Goal: Check status: Check status

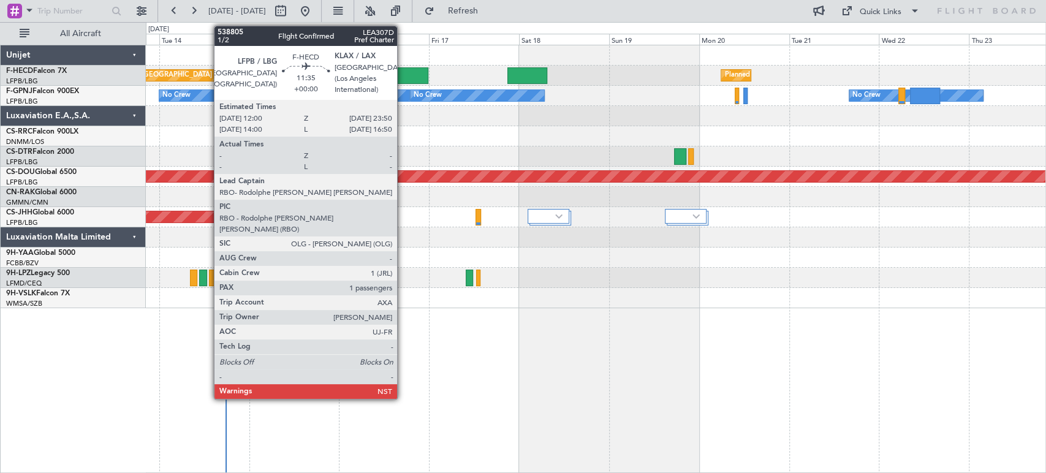
click at [404, 72] on div at bounding box center [405, 75] width 45 height 17
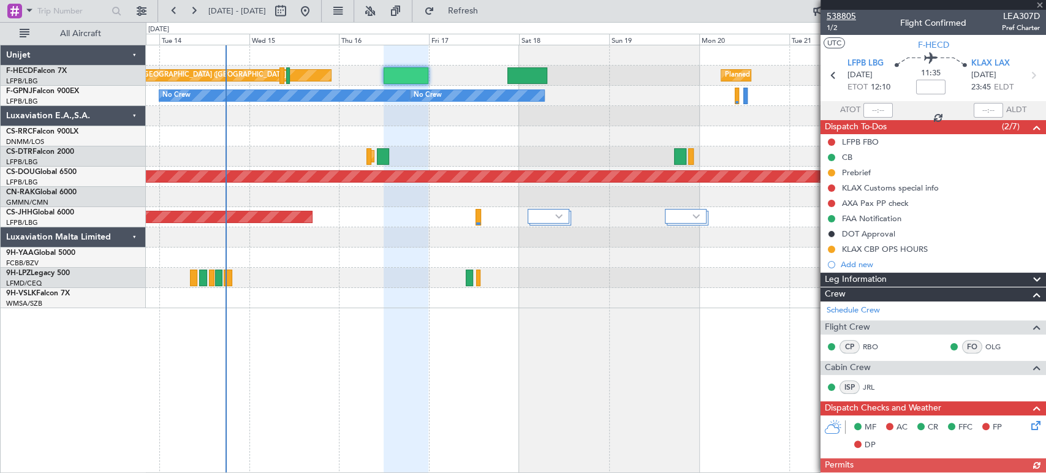
click at [843, 13] on span "538805" at bounding box center [840, 16] width 29 height 13
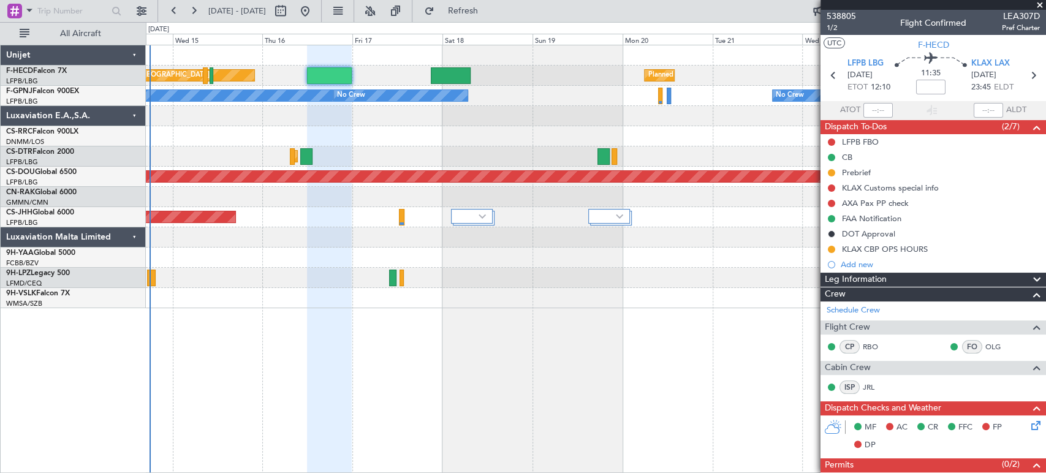
click at [233, 133] on div "Planned Maint [GEOGRAPHIC_DATA] ([GEOGRAPHIC_DATA]) Planned Maint [GEOGRAPHIC_D…" at bounding box center [595, 176] width 899 height 263
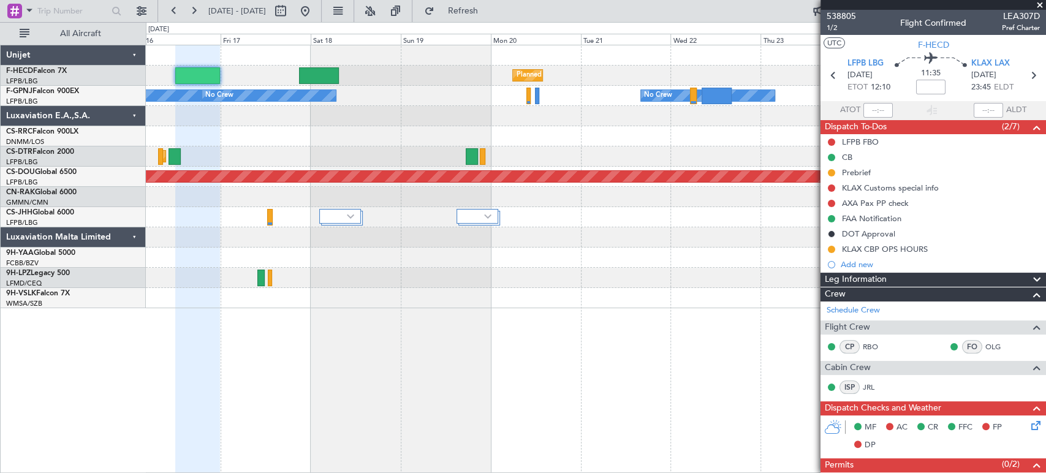
click at [243, 116] on div "Planned Maint [GEOGRAPHIC_DATA] ([GEOGRAPHIC_DATA]) Planned Maint [GEOGRAPHIC_D…" at bounding box center [595, 176] width 899 height 263
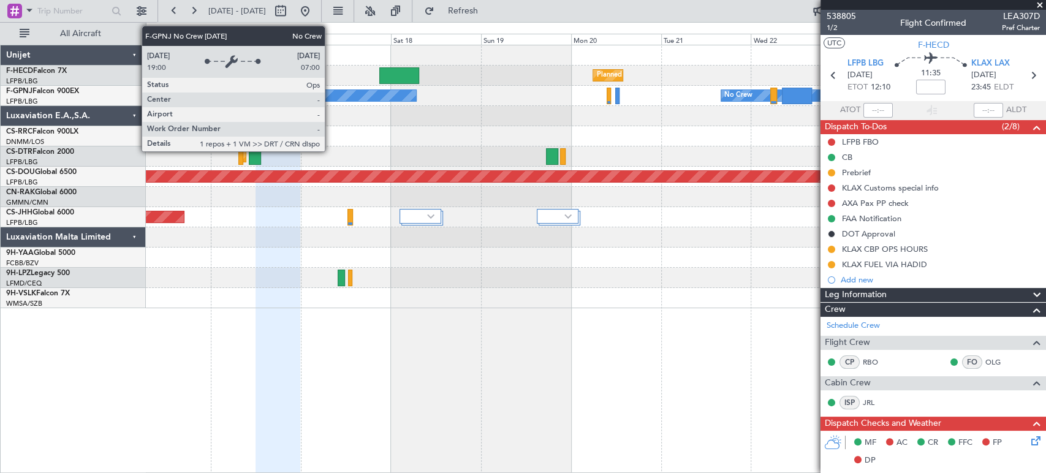
click at [608, 104] on div "No Crew No Crew No Crew Planned Maint [GEOGRAPHIC_DATA] ([GEOGRAPHIC_DATA]) No …" at bounding box center [595, 96] width 899 height 20
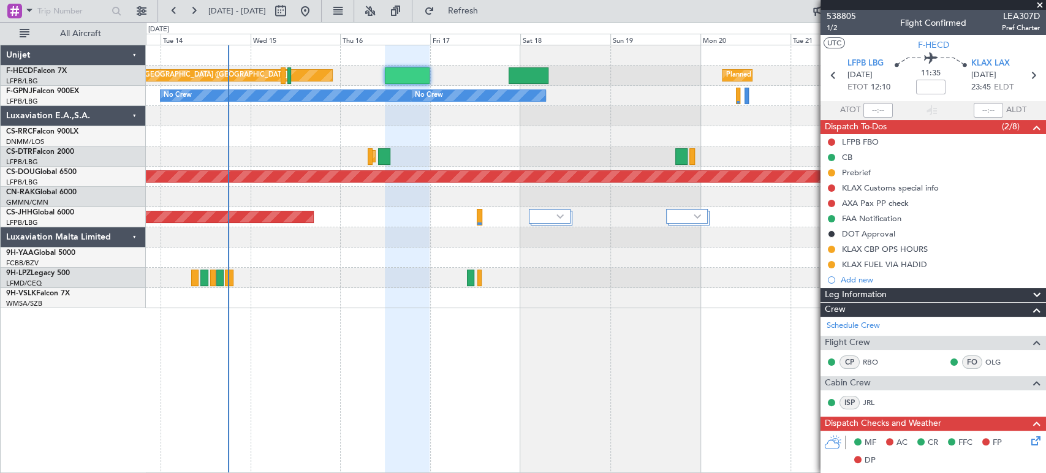
click at [130, 117] on div "Planned Maint [GEOGRAPHIC_DATA] ([GEOGRAPHIC_DATA]) Planned Maint [GEOGRAPHIC_D…" at bounding box center [523, 247] width 1046 height 451
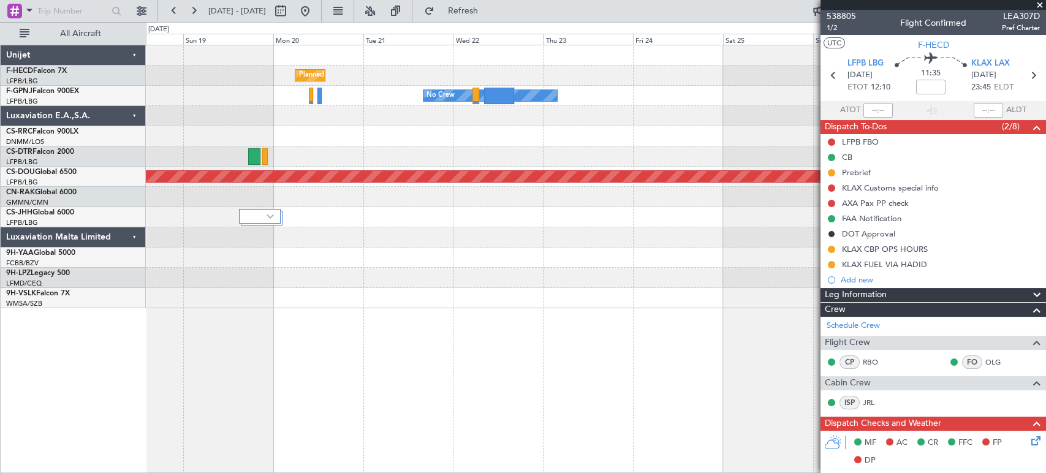
click at [236, 107] on div at bounding box center [595, 116] width 899 height 20
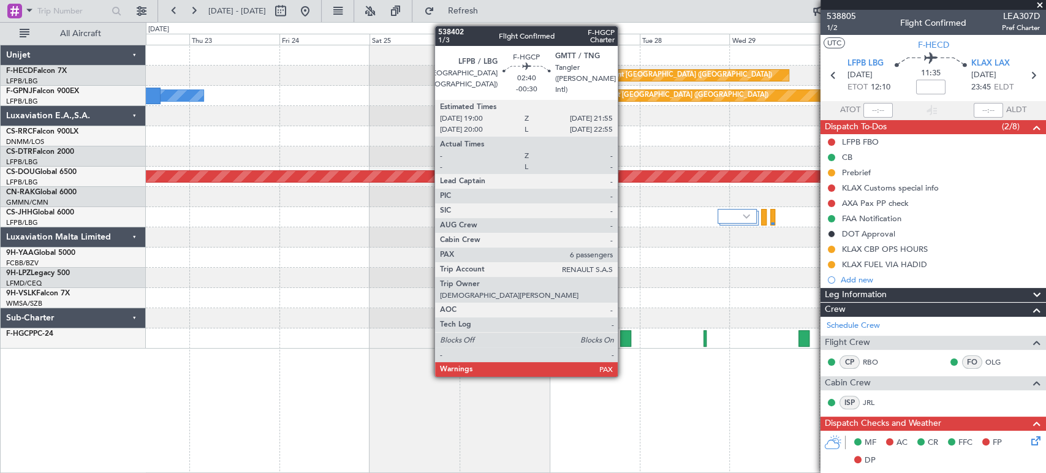
click at [625, 335] on div at bounding box center [625, 338] width 11 height 17
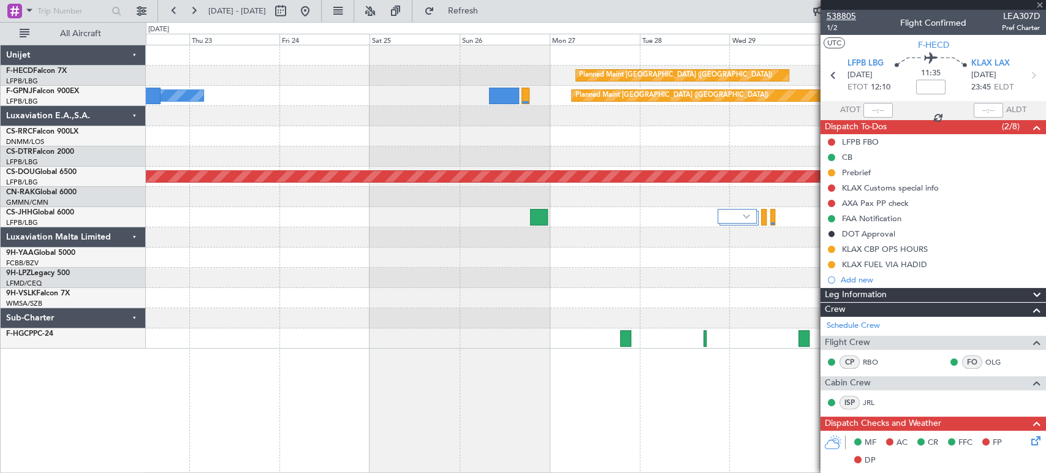
type input "-00:30"
type input "6"
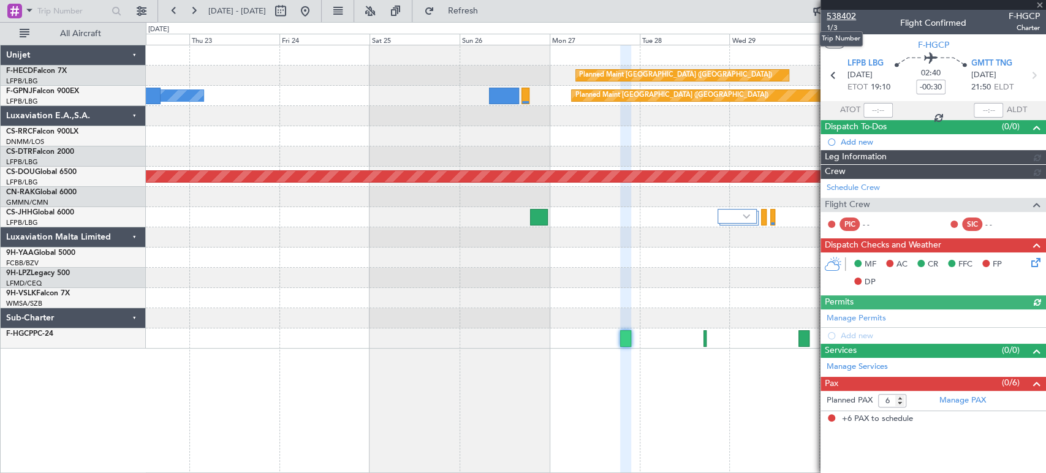
click at [840, 10] on span "538402" at bounding box center [840, 16] width 29 height 13
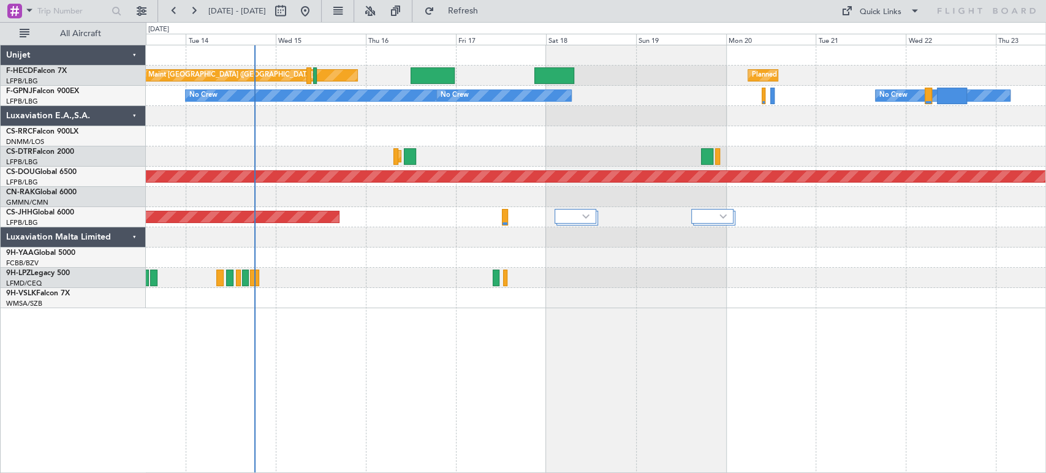
click at [404, 142] on div "Planned Maint Paris (Le Bourget) Planned Maint Paris (Le Bourget) No Crew No Cr…" at bounding box center [595, 176] width 899 height 263
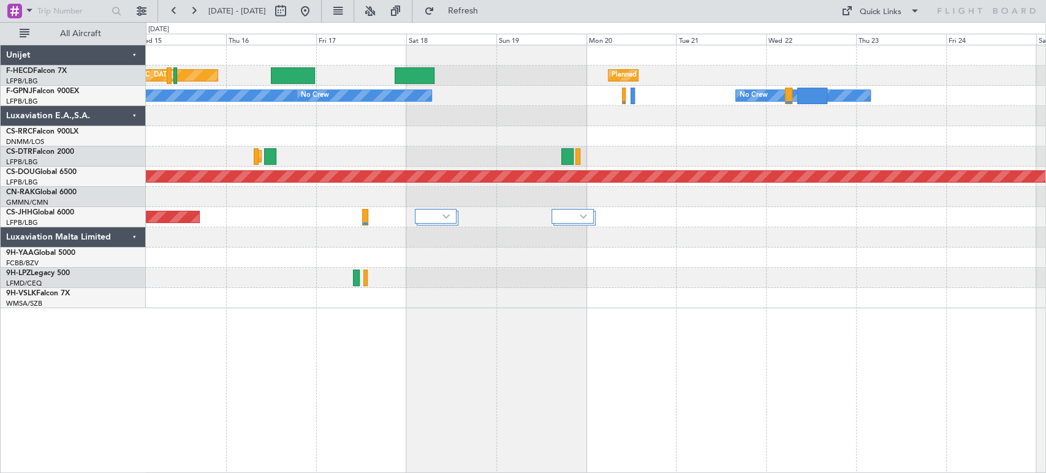
click at [282, 134] on div "Planned Maint [GEOGRAPHIC_DATA] ([GEOGRAPHIC_DATA]) Planned Maint [GEOGRAPHIC_D…" at bounding box center [595, 176] width 899 height 263
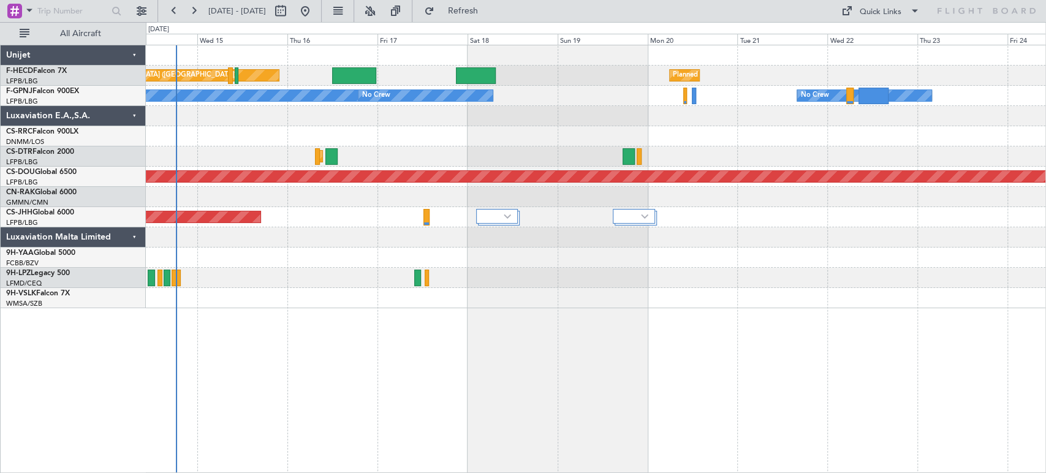
click at [413, 119] on div at bounding box center [595, 116] width 899 height 20
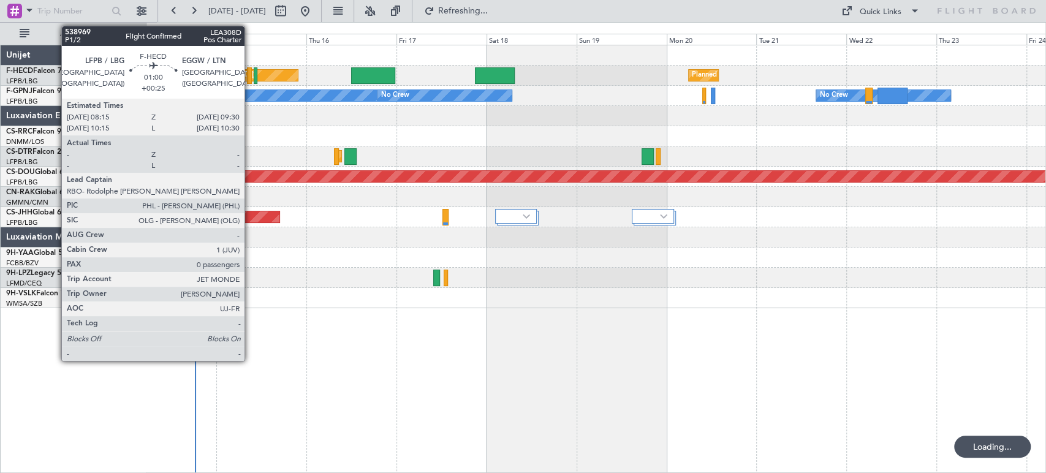
click at [250, 72] on div at bounding box center [249, 75] width 5 height 17
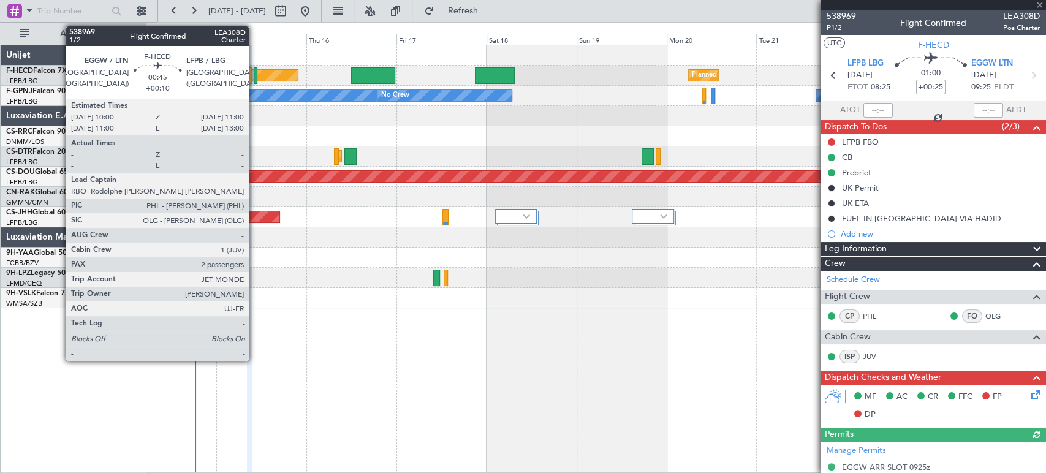
click at [254, 72] on div at bounding box center [256, 75] width 4 height 17
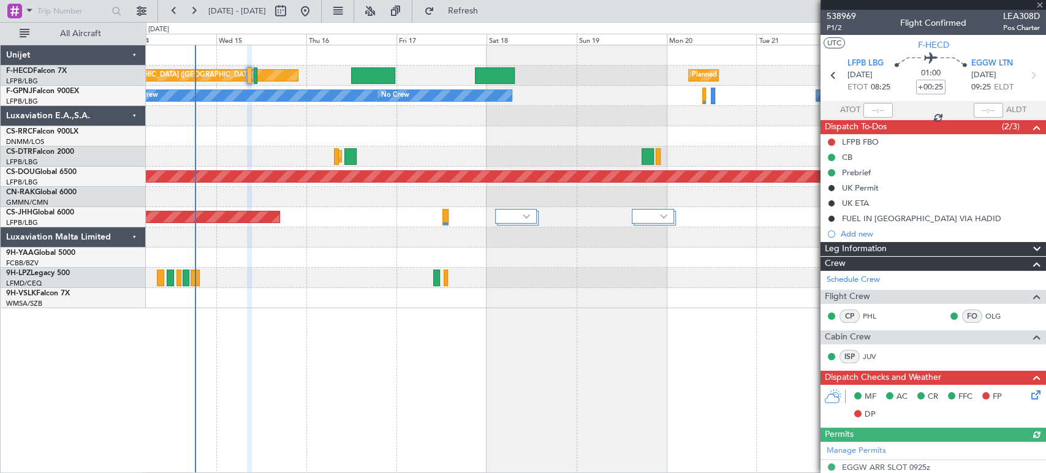
type input "+00:10"
type input "2"
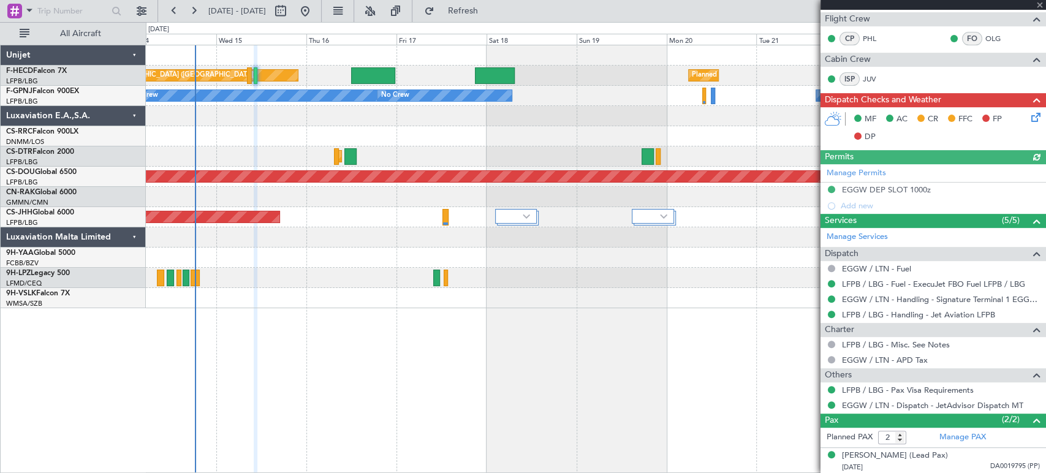
scroll to position [306, 0]
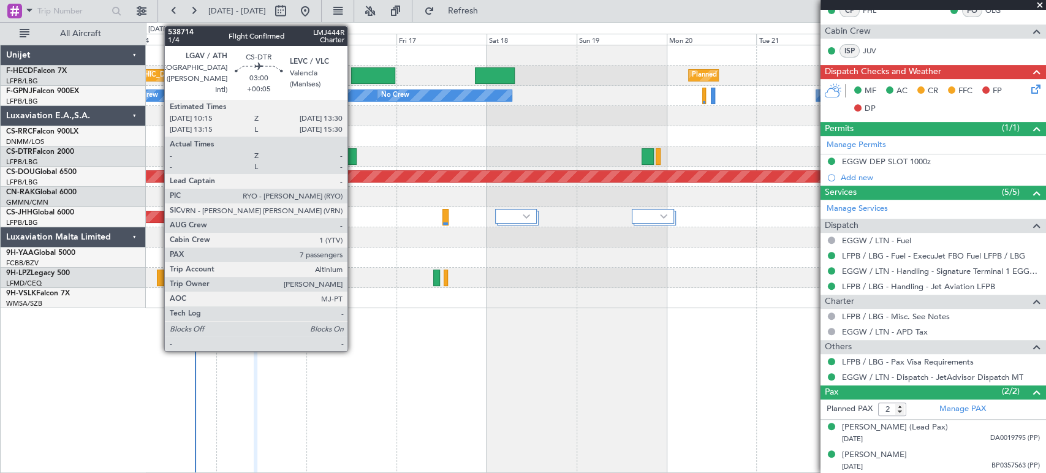
click at [353, 156] on div at bounding box center [350, 156] width 12 height 17
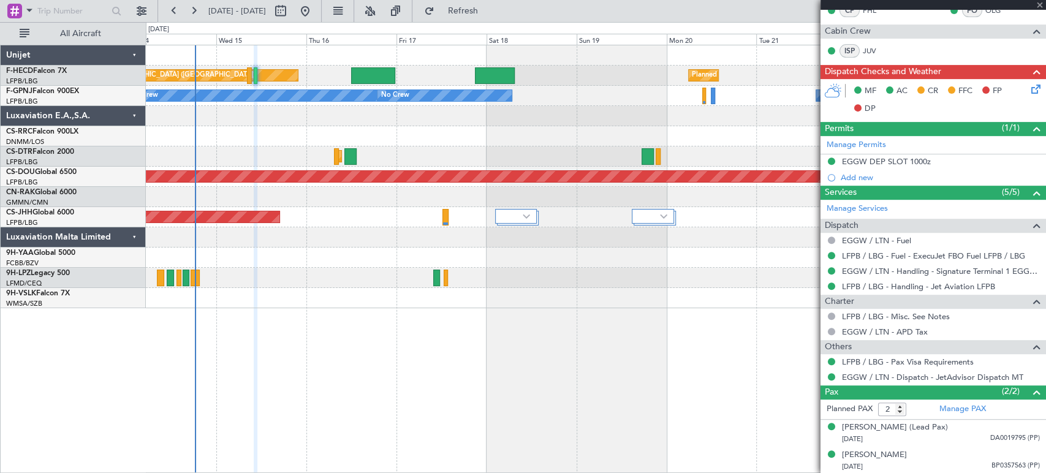
type input "+00:05"
type input "7"
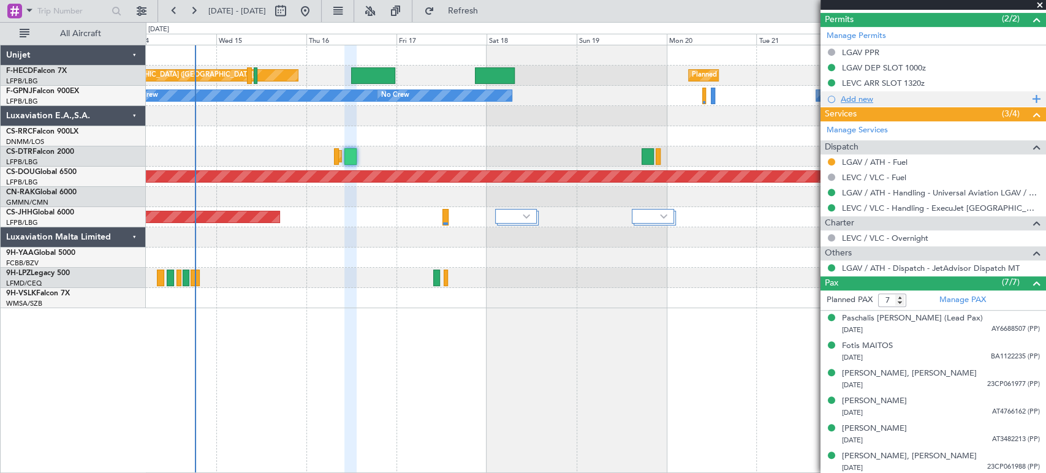
scroll to position [397, 0]
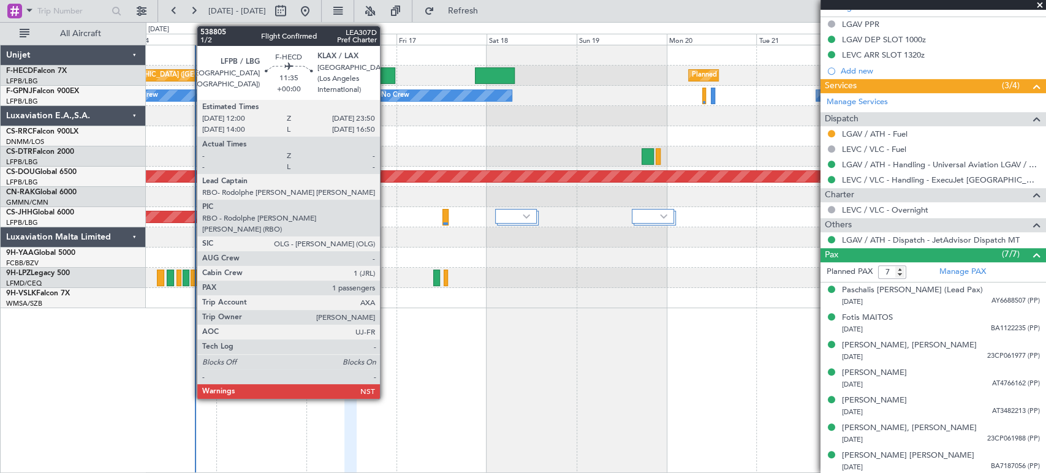
click at [385, 75] on div at bounding box center [373, 75] width 45 height 17
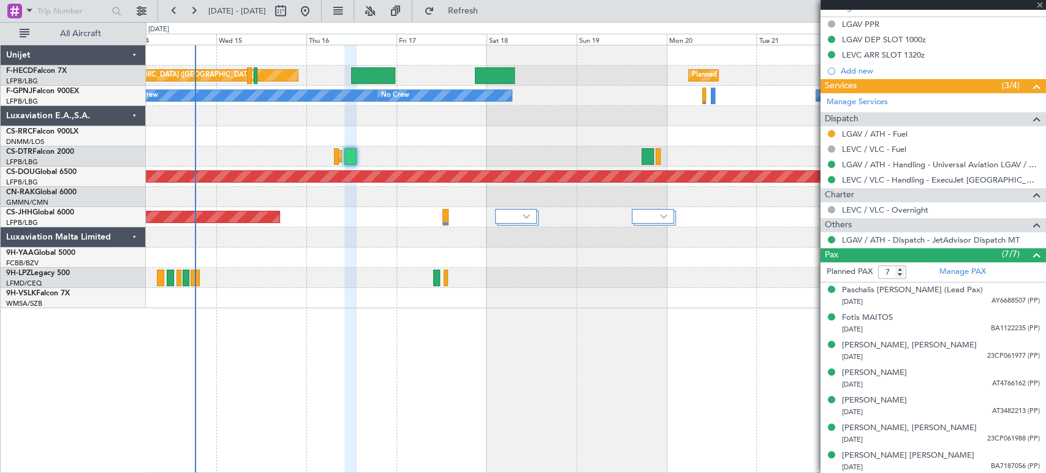
type input "1"
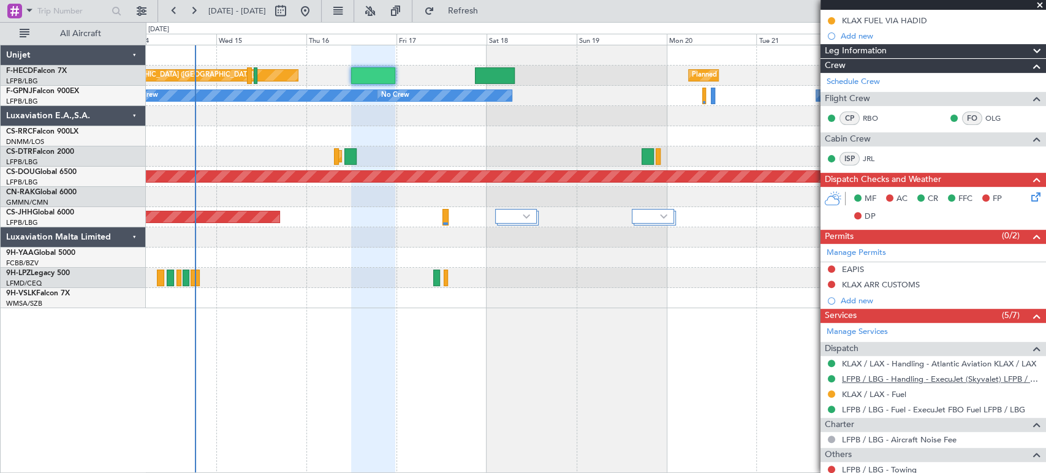
scroll to position [339, 0]
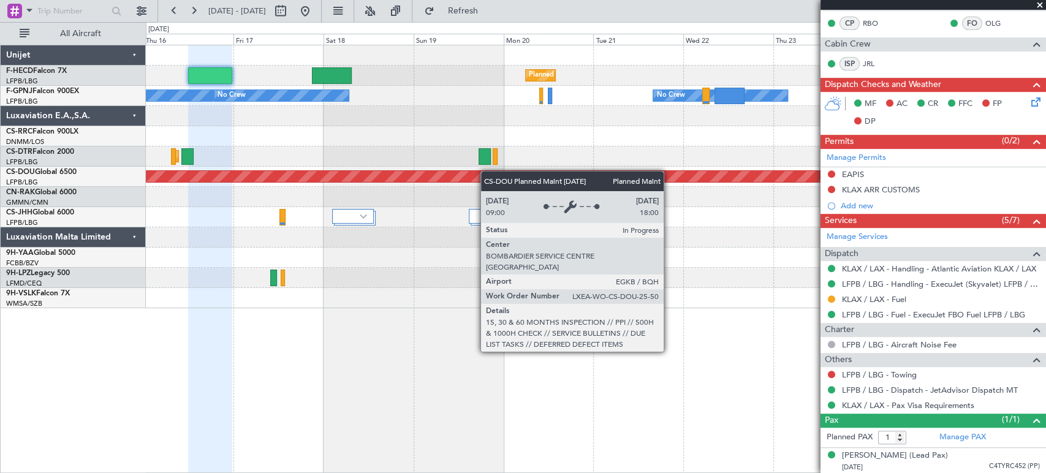
click at [301, 179] on div "Planned Maint London ([GEOGRAPHIC_DATA])" at bounding box center [595, 177] width 899 height 20
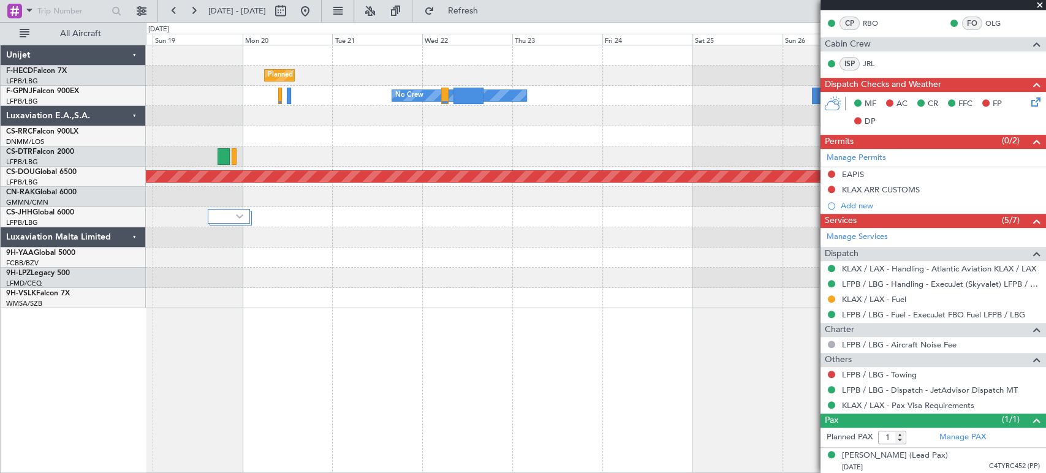
click at [333, 129] on div "Planned Maint Paris (Le Bourget) Planned Maint Paris (Le Bourget) No Crew Plann…" at bounding box center [595, 176] width 899 height 263
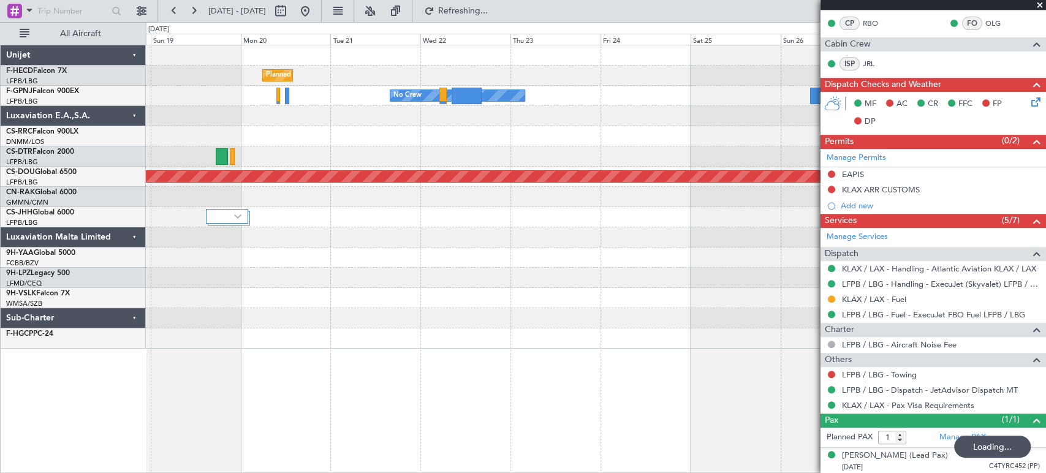
click at [51, 165] on div "Planned Maint Paris (Le Bourget) Planned Maint Paris (Le Bourget) No Crew Plann…" at bounding box center [523, 247] width 1046 height 451
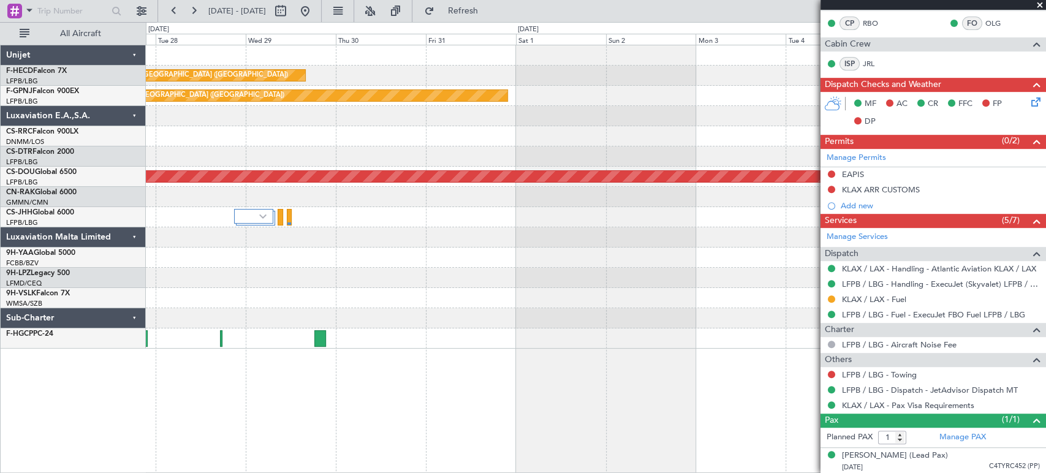
click at [148, 160] on div "Planned Maint Paris (Le Bourget) Planned Maint Paris (Le Bourget) Planned Maint…" at bounding box center [595, 196] width 899 height 303
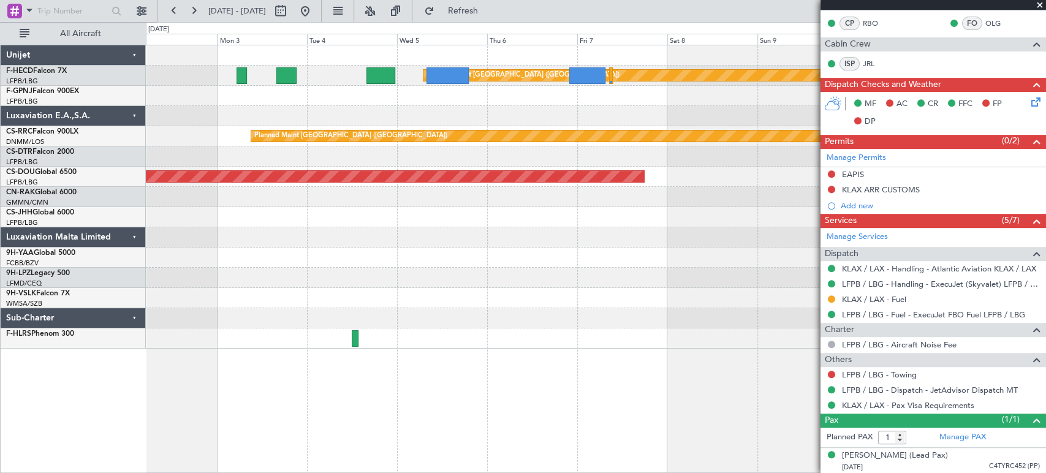
click at [720, 102] on div "Planned Maint Paris (Le Bourget) Planned Maint Paris (Le Bourget) Planned Maint…" at bounding box center [595, 196] width 899 height 303
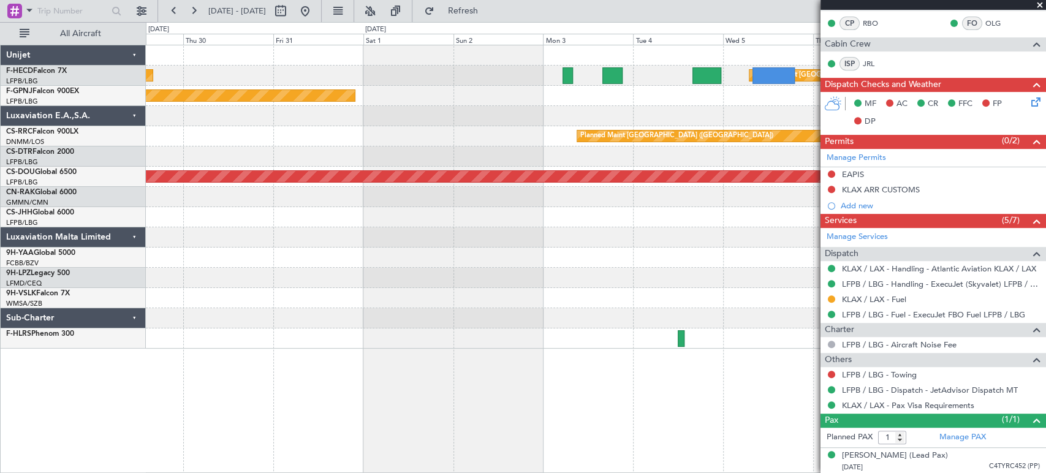
click at [421, 128] on div "Planned Maint [GEOGRAPHIC_DATA] ([GEOGRAPHIC_DATA])" at bounding box center [595, 136] width 899 height 20
click at [726, 117] on div at bounding box center [595, 116] width 899 height 20
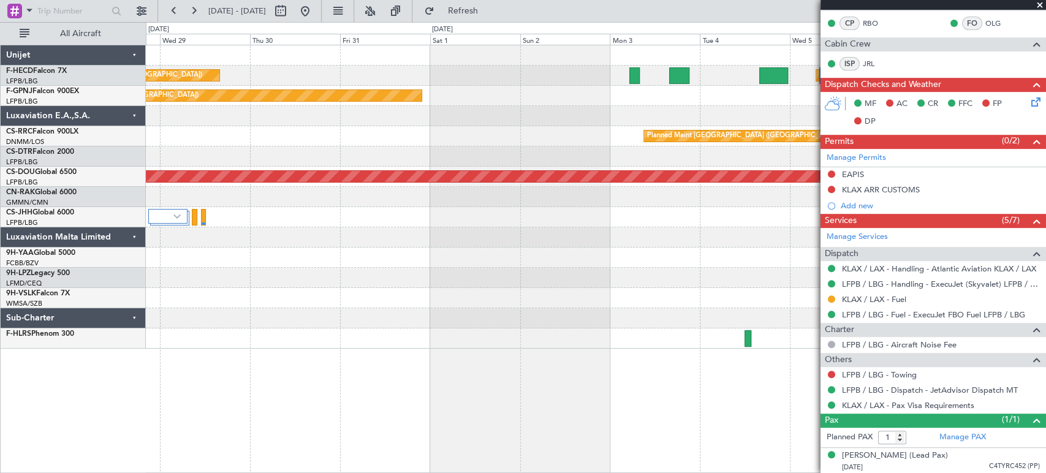
click at [735, 126] on div "Planned Maint Paris (Le Bourget) Planned Maint Paris (Le Bourget) Planned Maint…" at bounding box center [595, 196] width 899 height 303
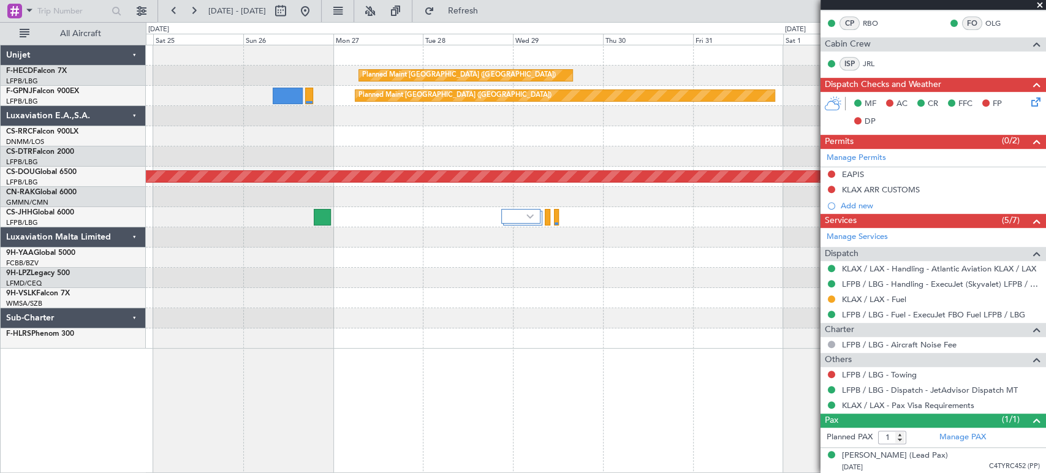
click at [750, 127] on div "Planned Maint [GEOGRAPHIC_DATA] ([GEOGRAPHIC_DATA])" at bounding box center [595, 136] width 899 height 20
